Goal: Navigation & Orientation: Find specific page/section

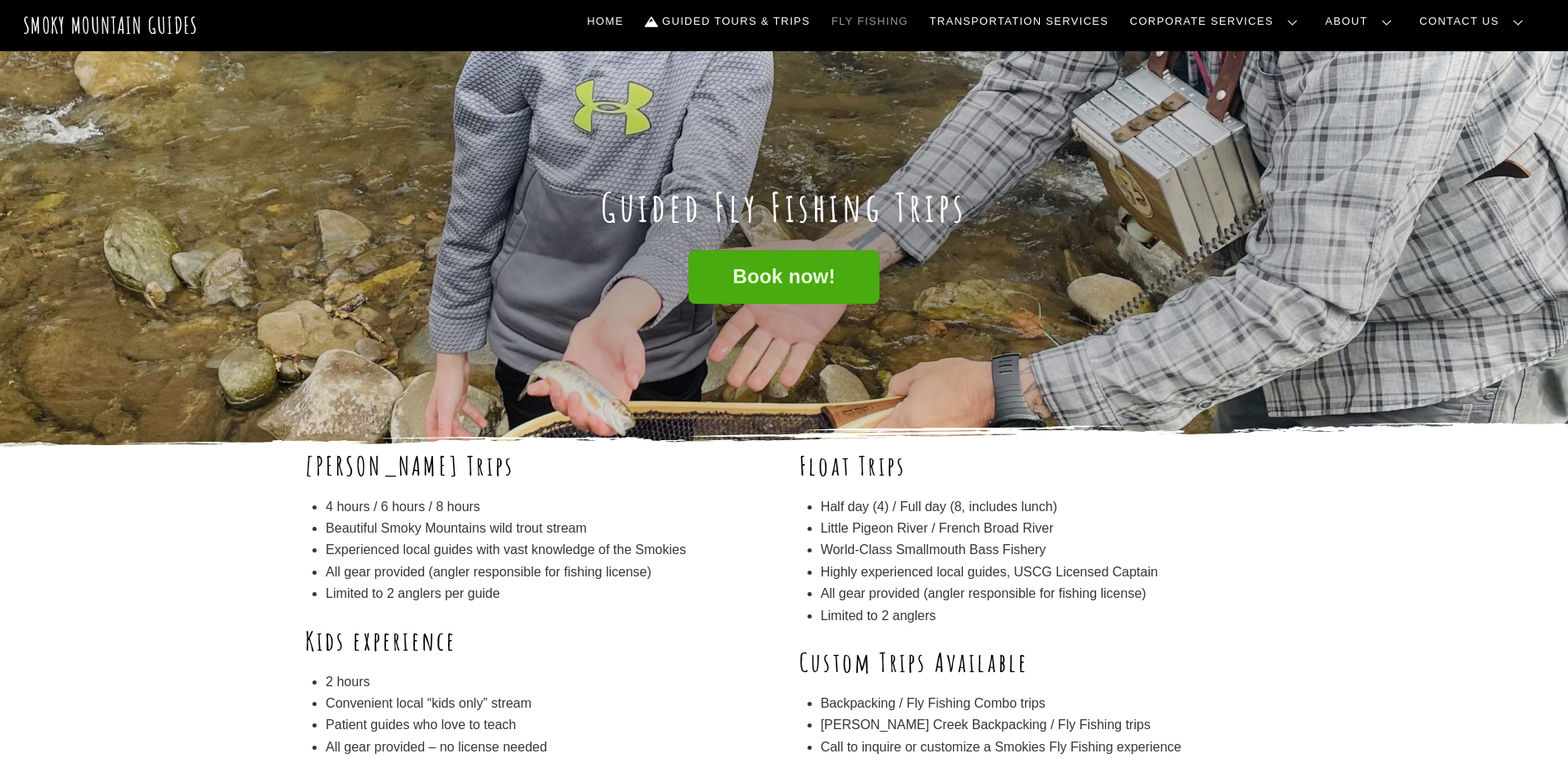
click at [0, 0] on link "Our Guides" at bounding box center [0, 0] width 0 height 0
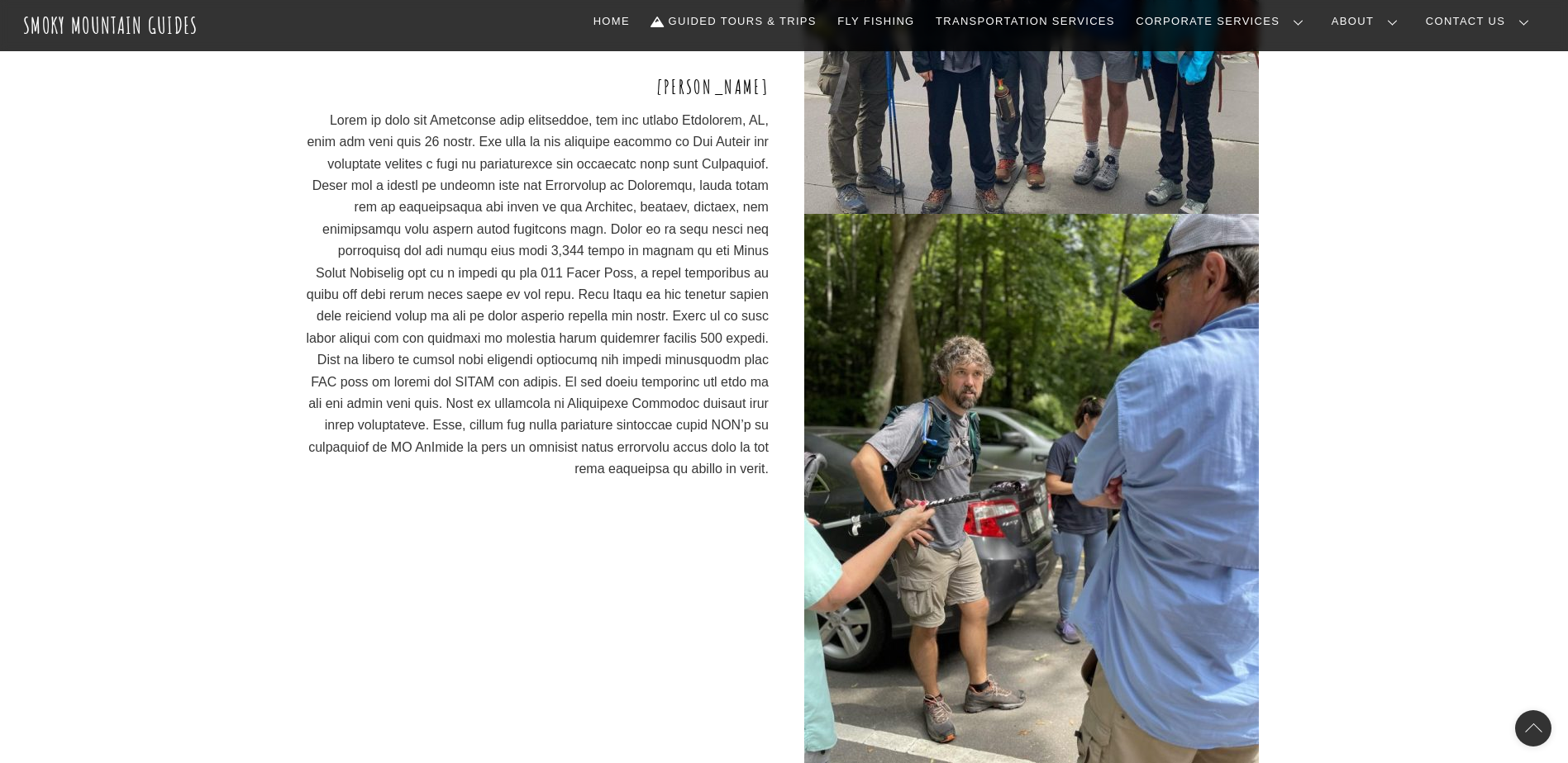
scroll to position [3676, 0]
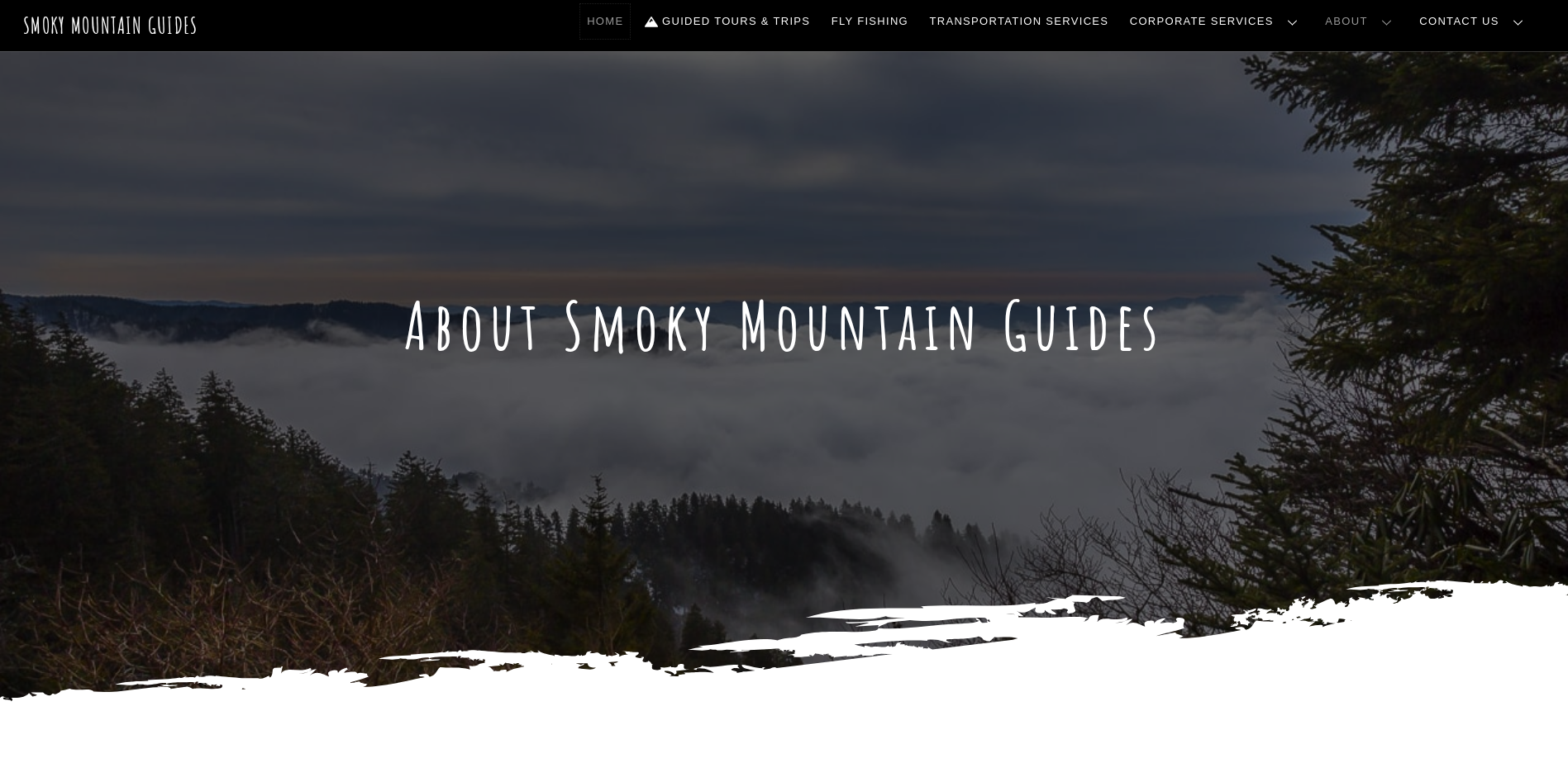
click at [630, 26] on link "Home" at bounding box center [605, 21] width 50 height 34
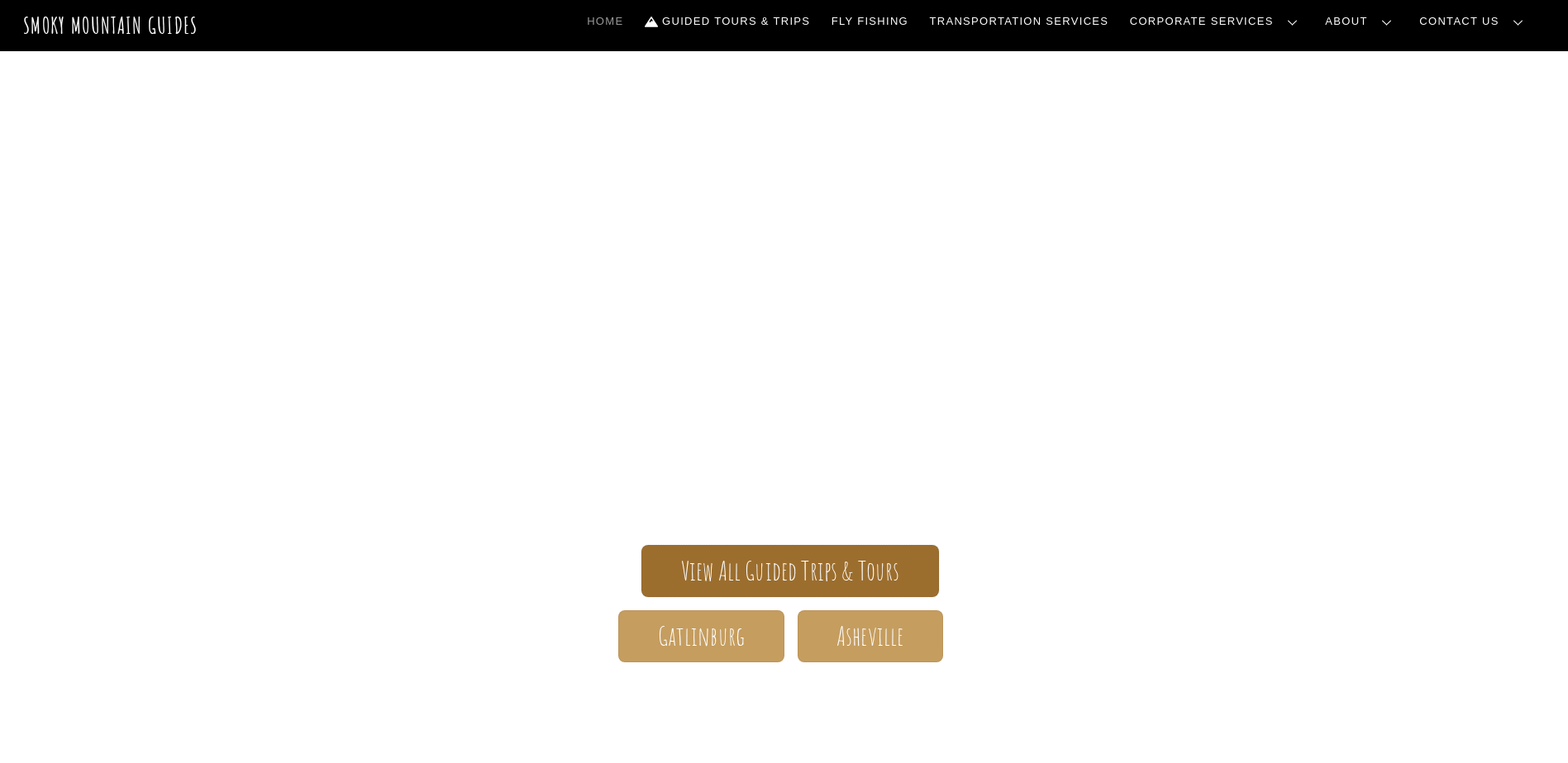
click at [735, 564] on span "View All Guided Trips & Tours" at bounding box center [790, 571] width 219 height 18
